Goal: Information Seeking & Learning: Learn about a topic

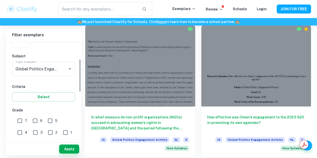
scroll to position [49, 0]
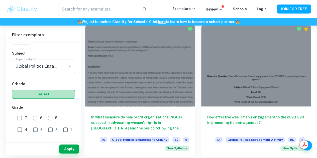
click at [54, 94] on button "Select" at bounding box center [43, 94] width 63 height 9
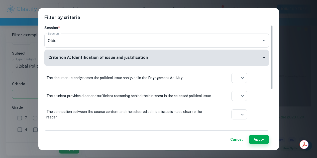
click at [302, 44] on div "Filter by criteria Session * Session Older current Session Criterion A: Identif…" at bounding box center [158, 79] width 317 height 158
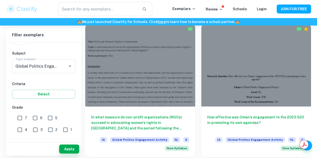
click at [19, 116] on input "7" at bounding box center [20, 118] width 10 height 10
checkbox input "true"
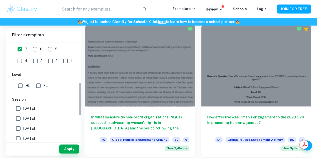
scroll to position [118, 0]
click at [24, 83] on input "HL" at bounding box center [20, 85] width 10 height 10
checkbox input "true"
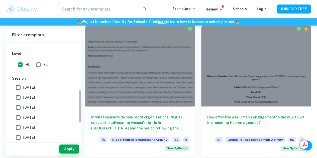
scroll to position [140, 0]
click at [18, 88] on input "[DATE]" at bounding box center [18, 87] width 10 height 10
checkbox input "true"
click at [67, 148] on button "Apply" at bounding box center [69, 149] width 20 height 9
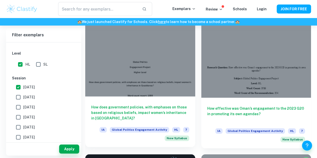
scroll to position [172, 0]
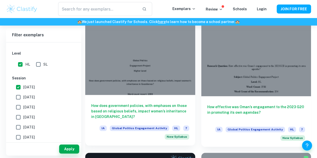
click at [125, 103] on h6 "How does government policies, with emphases on those based on religious beliefs…" at bounding box center [140, 111] width 98 height 17
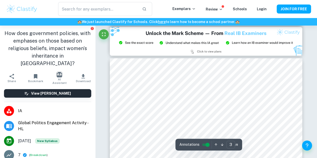
scroll to position [537, 0]
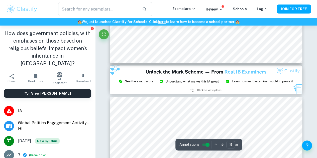
type input "2"
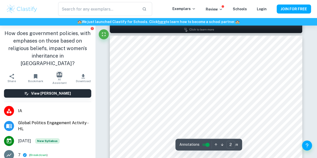
scroll to position [278, 0]
